Goal: Submit feedback/report problem

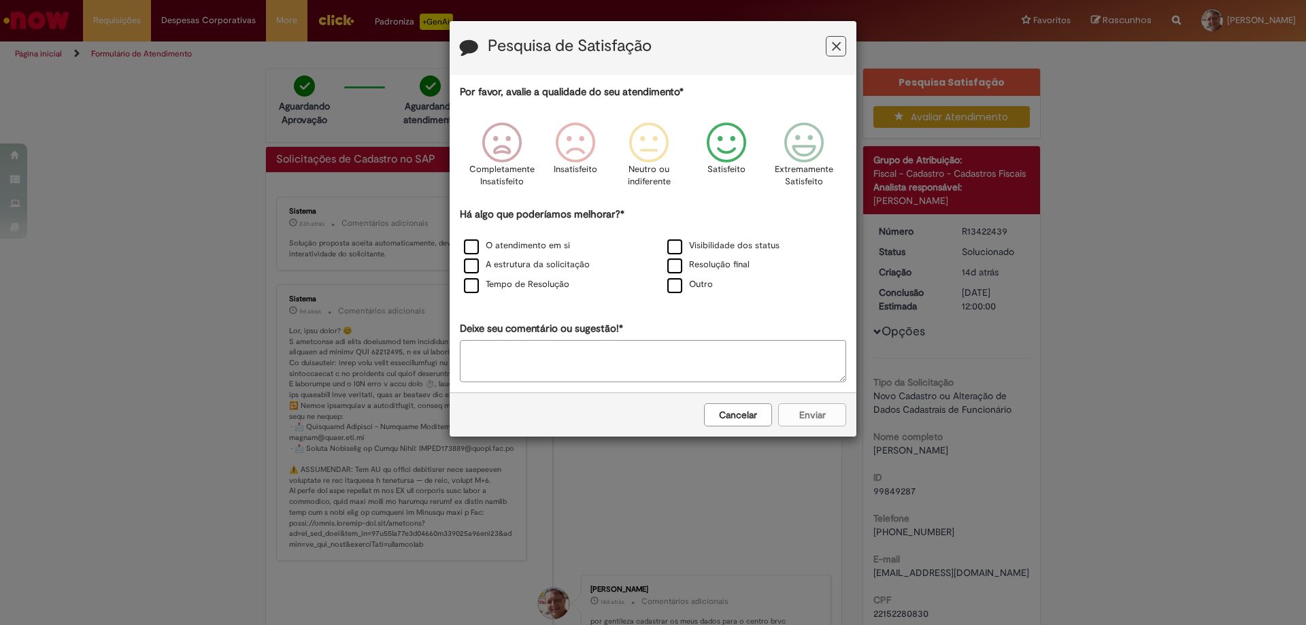
click at [725, 139] on icon "Feedback" at bounding box center [726, 142] width 51 height 41
click at [678, 239] on label "Visibilidade dos status" at bounding box center [723, 245] width 112 height 13
click at [475, 267] on label "A estrutura da solicitação" at bounding box center [527, 265] width 126 height 13
click at [829, 412] on button "Enviar" at bounding box center [812, 414] width 68 height 23
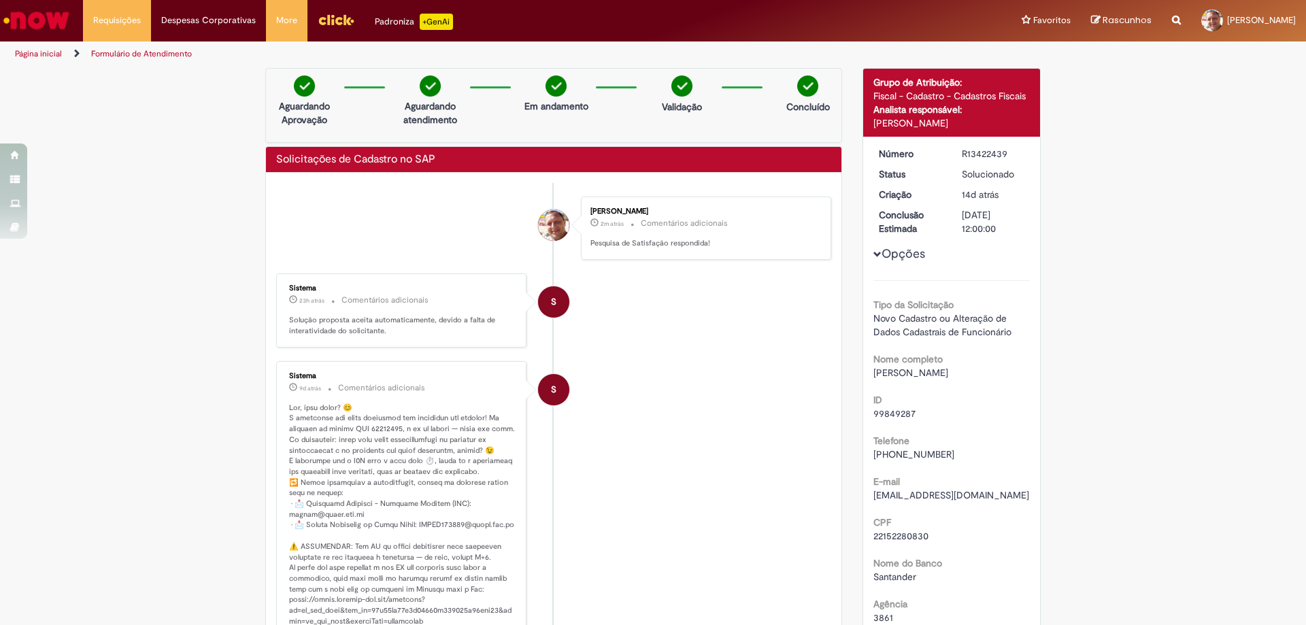
click at [874, 253] on span "Opções para R13422439" at bounding box center [878, 254] width 8 height 8
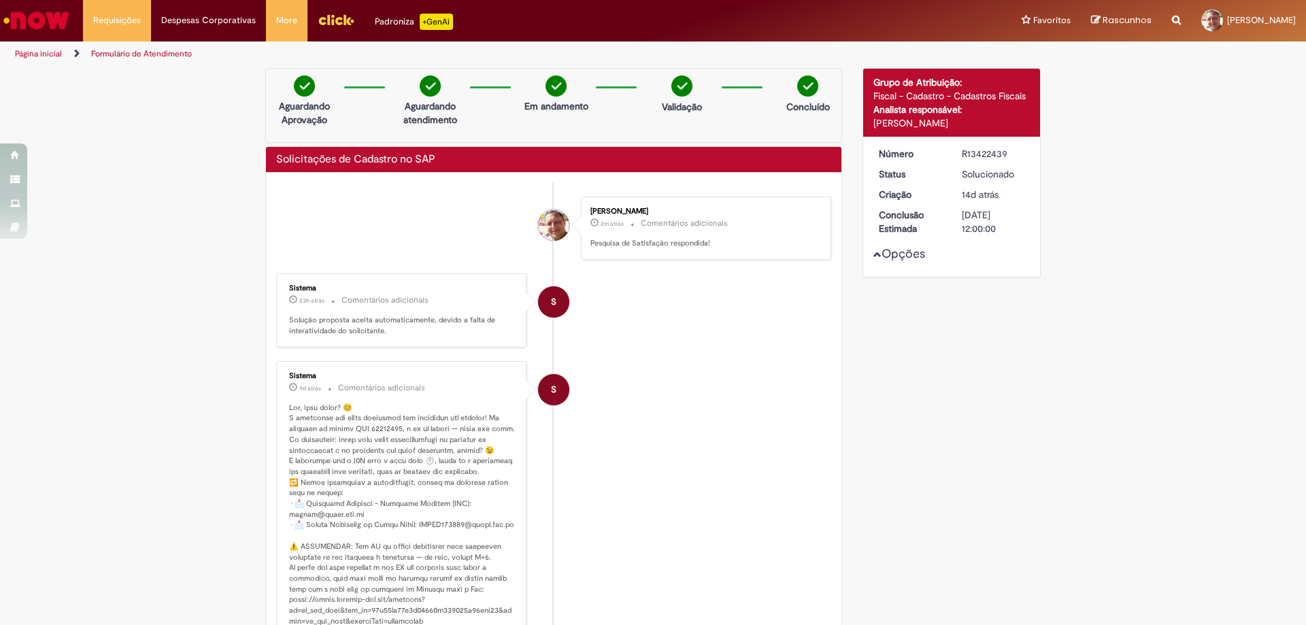
click at [874, 253] on span "Opções para R13422439" at bounding box center [878, 254] width 8 height 8
